Goal: Task Accomplishment & Management: Use online tool/utility

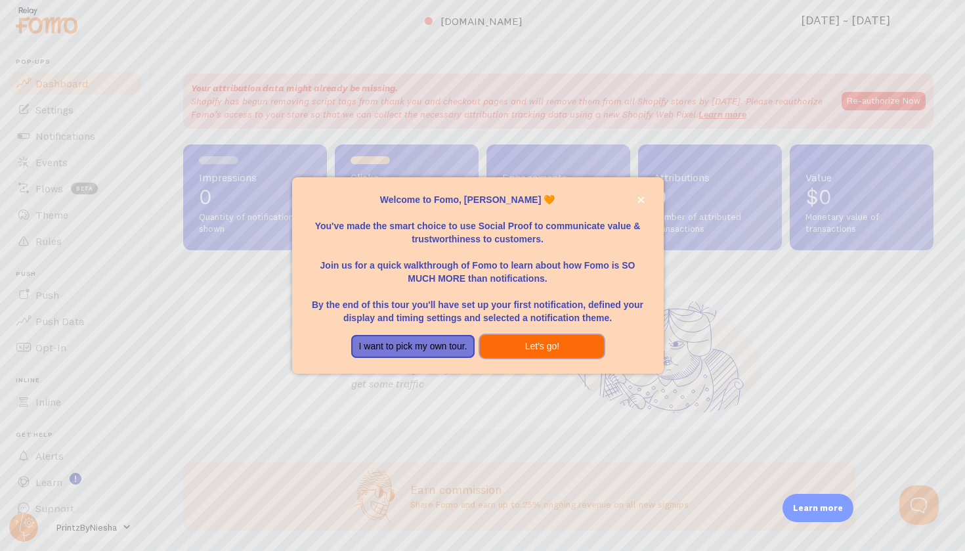
click at [562, 350] on button "Let's go!" at bounding box center [542, 347] width 124 height 24
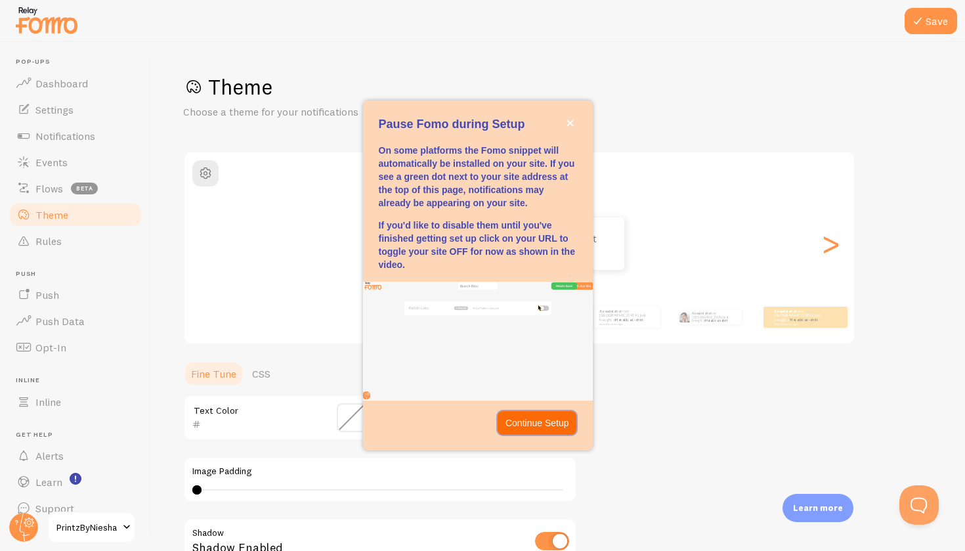
click at [545, 416] on p "Continue Setup" at bounding box center [537, 422] width 64 height 13
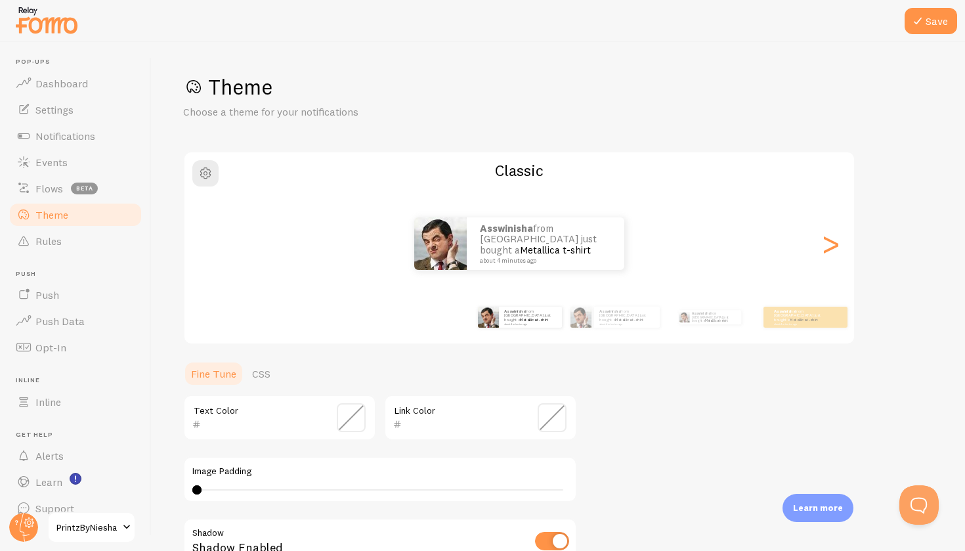
click at [725, 389] on div "Theme Choose a theme for your notifications Classic Asswinisha from [GEOGRAPHIC…" at bounding box center [558, 384] width 750 height 623
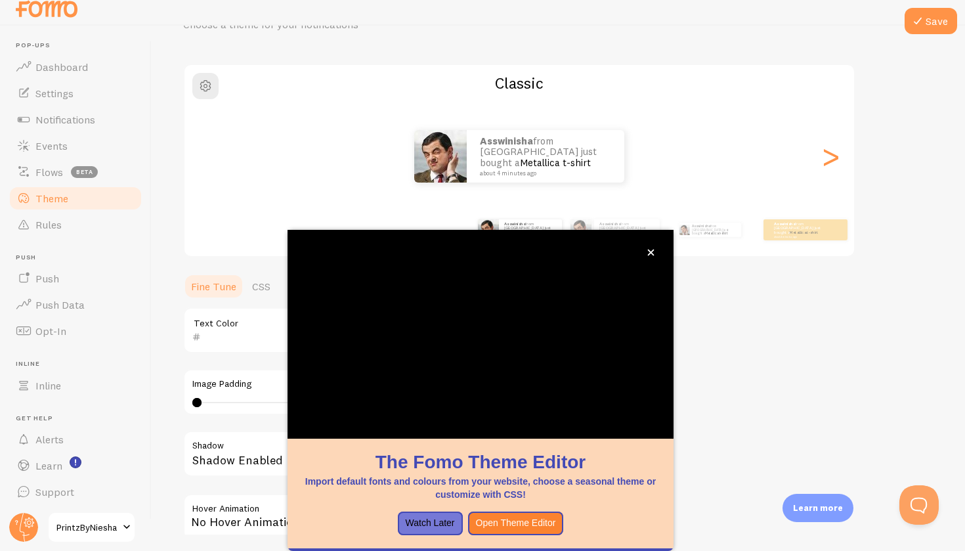
scroll to position [75, 0]
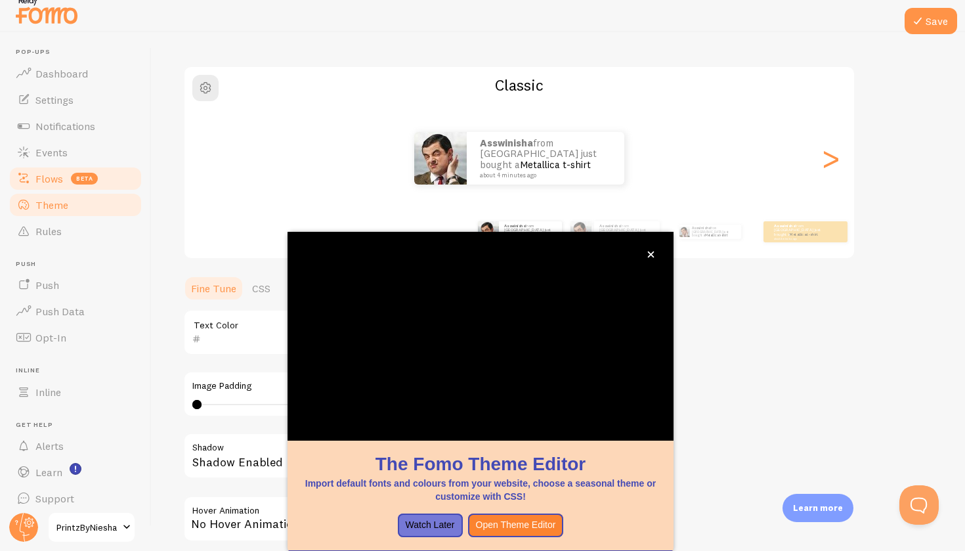
click at [57, 177] on span "Flows" at bounding box center [49, 178] width 28 height 13
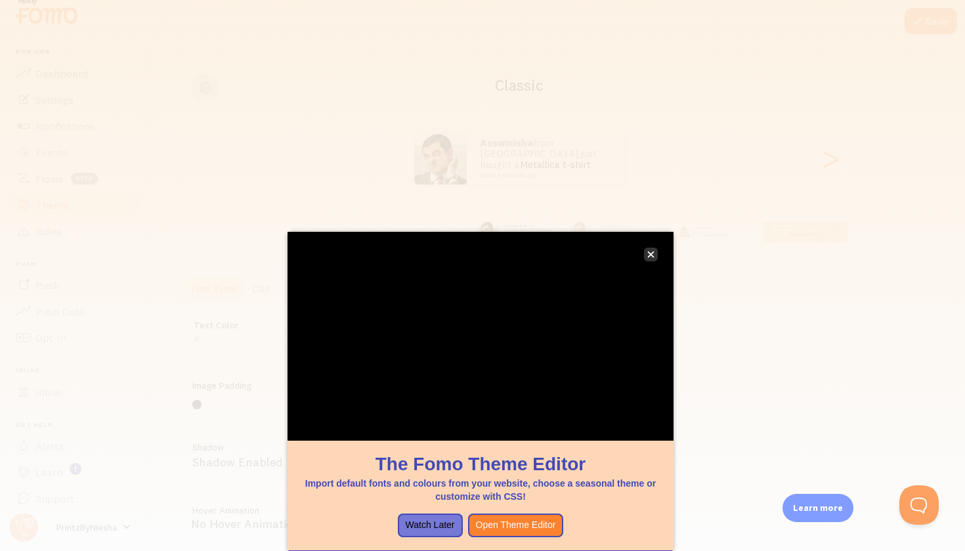
click at [648, 257] on icon "close," at bounding box center [651, 254] width 7 height 7
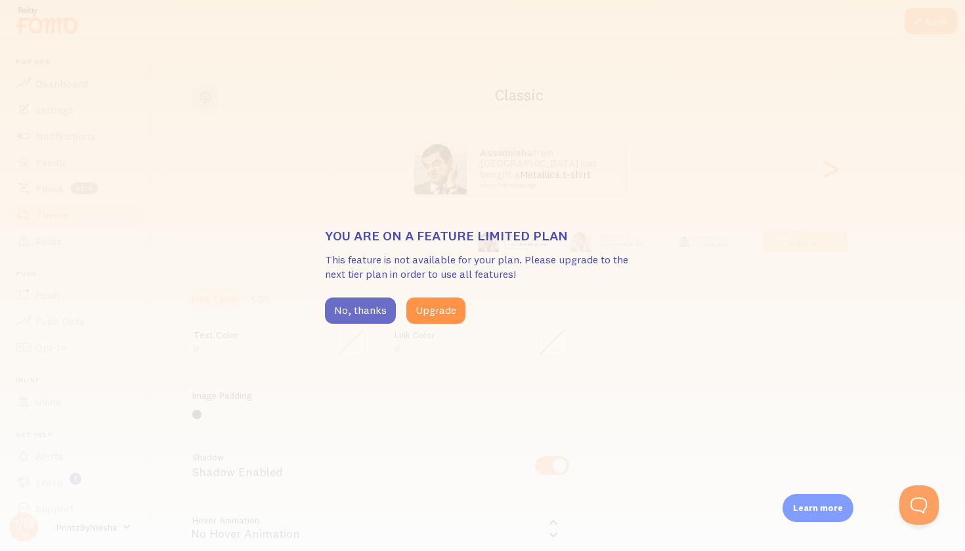
click at [363, 315] on button "No, thanks" at bounding box center [360, 310] width 71 height 26
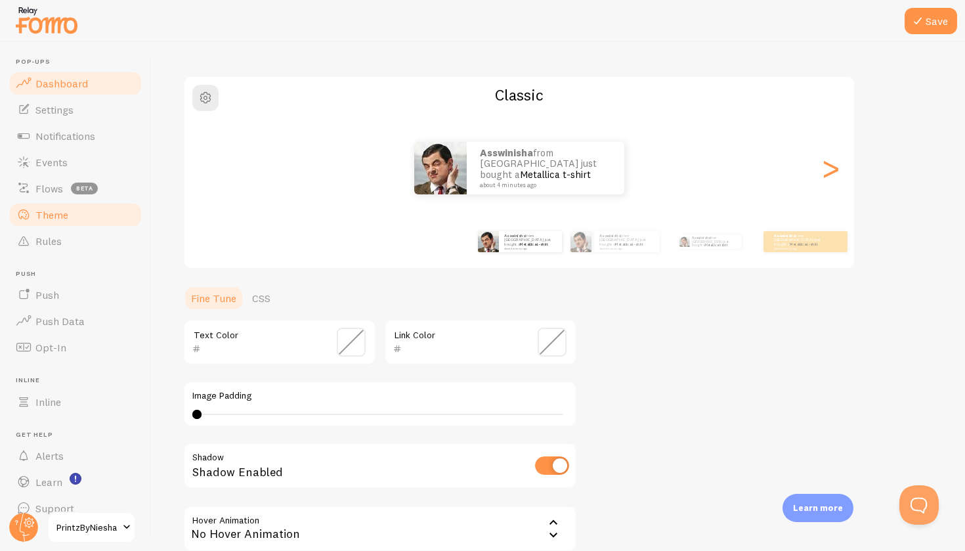
click at [73, 92] on link "Dashboard" at bounding box center [75, 83] width 135 height 26
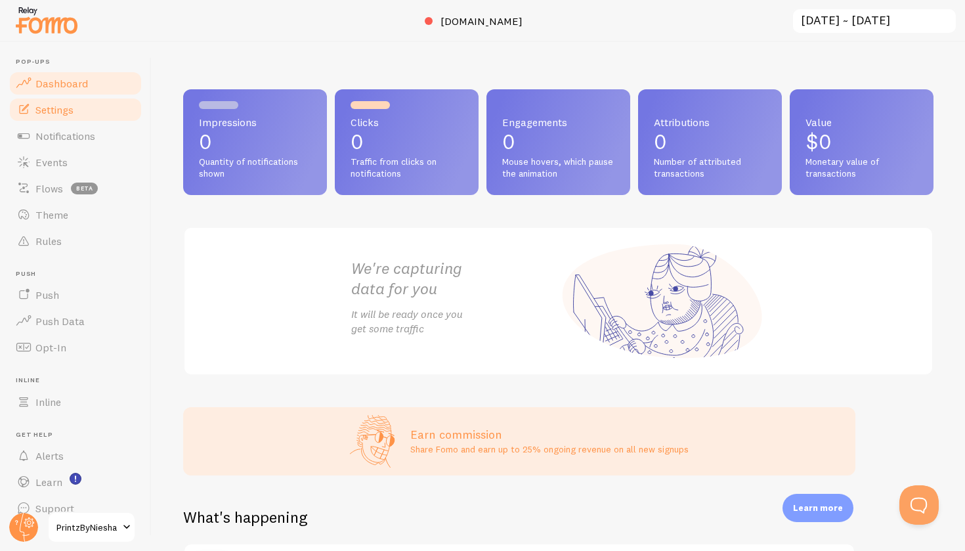
click at [67, 113] on span "Settings" at bounding box center [54, 109] width 38 height 13
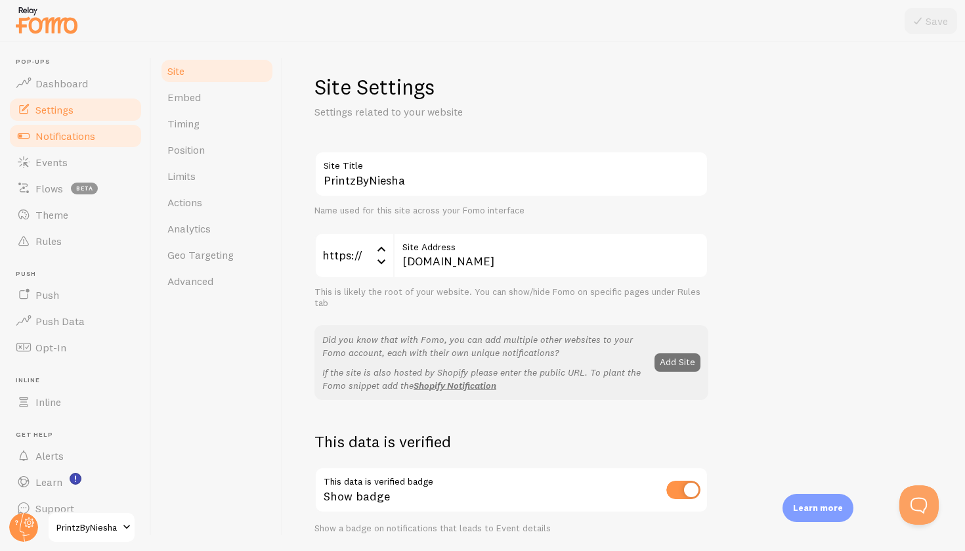
click at [67, 136] on span "Notifications" at bounding box center [65, 135] width 60 height 13
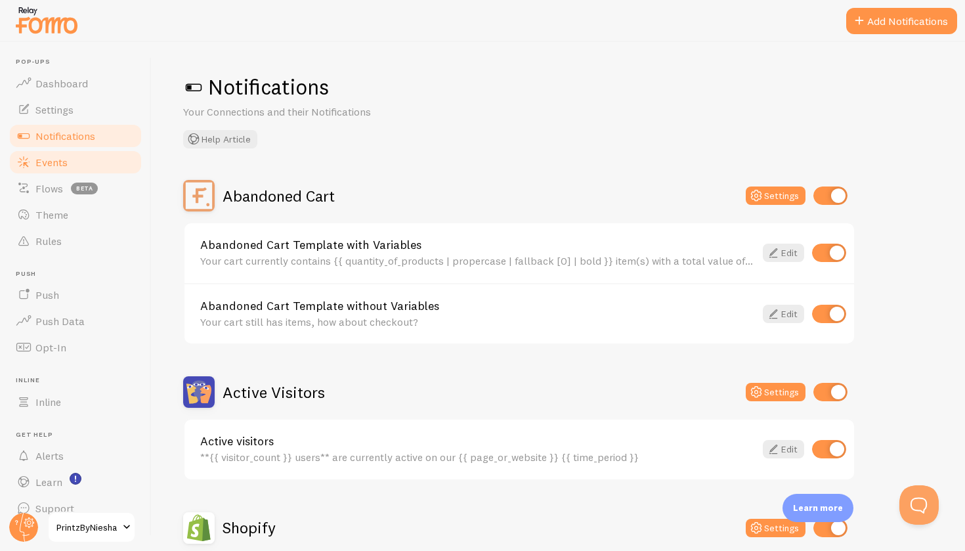
click at [63, 159] on span "Events" at bounding box center [51, 162] width 32 height 13
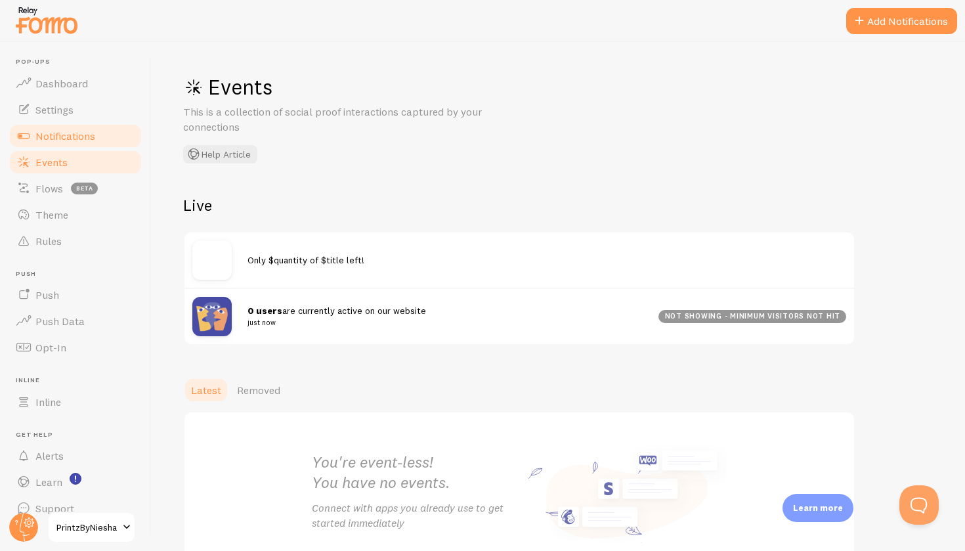
click at [63, 138] on span "Notifications" at bounding box center [65, 135] width 60 height 13
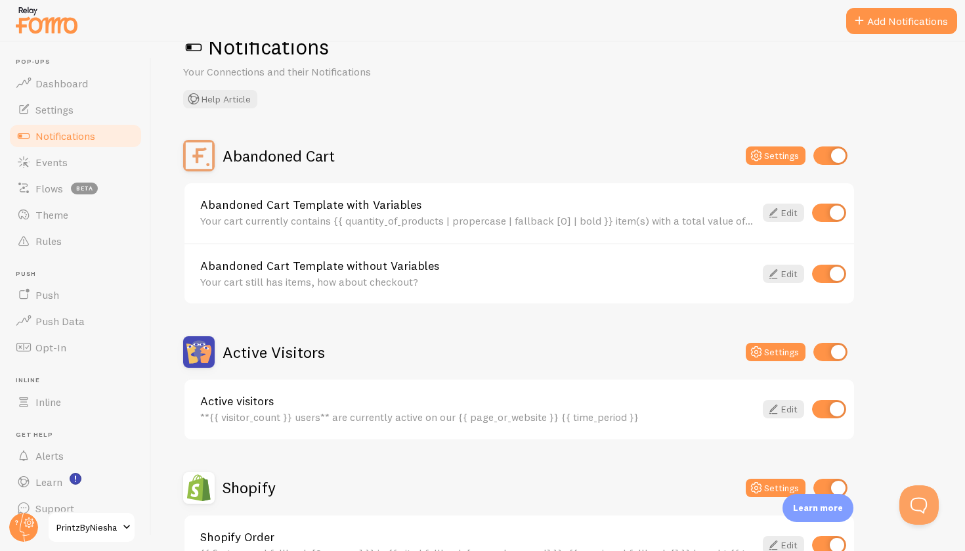
scroll to position [30, 0]
